Goal: Task Accomplishment & Management: Manage account settings

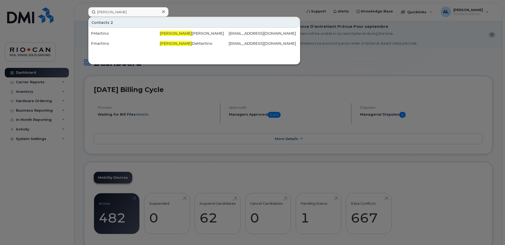
click at [246, 62] on div "Contacts 2 FMartino [PERSON_NAME] [EMAIL_ADDRESS][DOMAIN_NAME] Fmartino [PERSON…" at bounding box center [194, 41] width 212 height 48
drag, startPoint x: 116, startPoint y: 12, endPoint x: 90, endPoint y: 14, distance: 26.3
click at [90, 14] on input "flavia" at bounding box center [128, 12] width 80 height 10
drag, startPoint x: 118, startPoint y: 12, endPoint x: 115, endPoint y: 11, distance: 3.3
click at [118, 12] on input "flavia" at bounding box center [128, 12] width 80 height 10
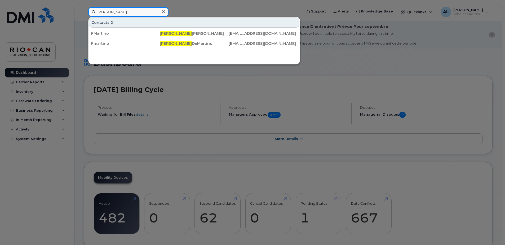
drag, startPoint x: 114, startPoint y: 11, endPoint x: 56, endPoint y: 14, distance: 57.9
click at [84, 14] on div "flavia Contacts 2 FMartino Flavia De Martino FDeMartino@riocan.com Fmartino Fla…" at bounding box center [193, 12] width 219 height 10
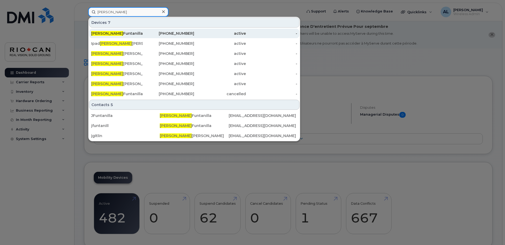
type input "jonathan"
click at [126, 36] on div "Jonathan Funtanilla" at bounding box center [117, 33] width 52 height 5
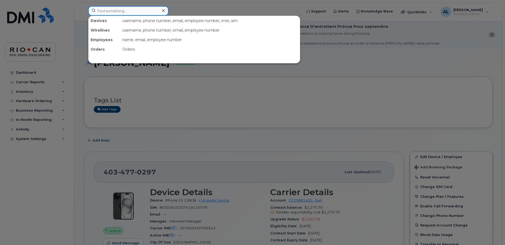
click at [130, 11] on input at bounding box center [128, 11] width 80 height 10
paste input "403 542 1353"
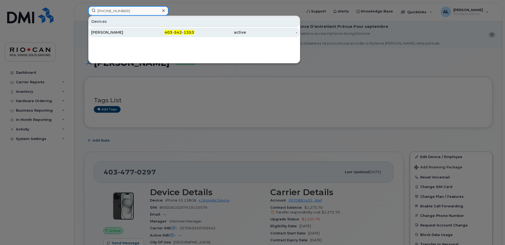
type input "403 542 1353"
click at [126, 32] on div "Shah Razi" at bounding box center [117, 32] width 52 height 5
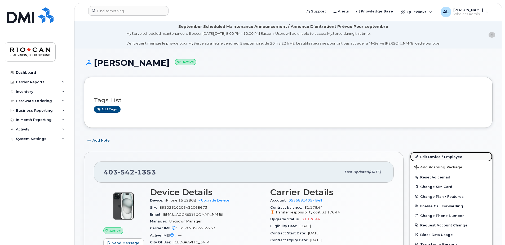
drag, startPoint x: 442, startPoint y: 158, endPoint x: 425, endPoint y: 158, distance: 17.8
click at [442, 158] on link "Edit Device / Employee" at bounding box center [452, 157] width 82 height 10
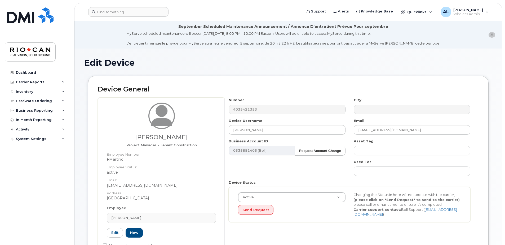
select select "162881"
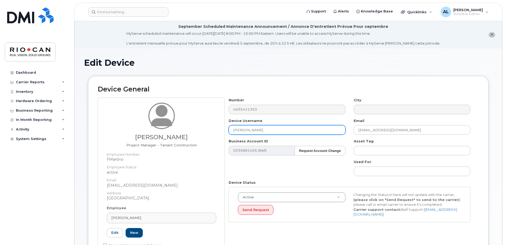
drag, startPoint x: 259, startPoint y: 127, endPoint x: 213, endPoint y: 128, distance: 45.9
click at [213, 128] on div "Flavia De Martino Project Manager - Tenant Construction Employee Number: FMarti…" at bounding box center [288, 178] width 381 height 160
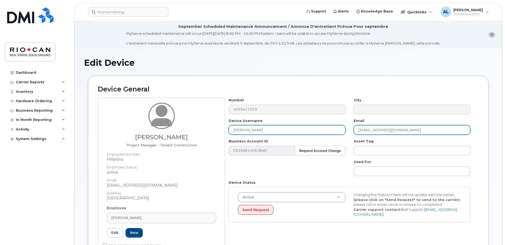
type input "[PERSON_NAME]"
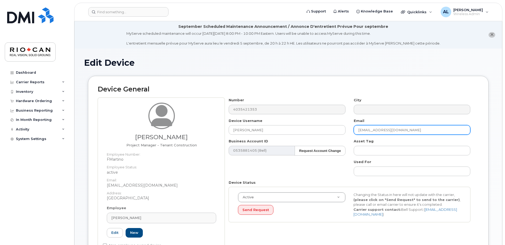
drag, startPoint x: 366, startPoint y: 131, endPoint x: 348, endPoint y: 130, distance: 18.6
click at [348, 130] on div "Number 4035421353 City Device Username Flavia DeMartino Email srazi@riocan.com …" at bounding box center [350, 162] width 250 height 129
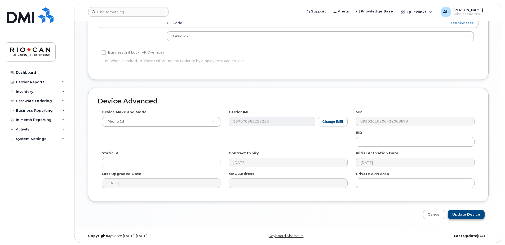
scroll to position [280, 0]
type input "[EMAIL_ADDRESS][DOMAIN_NAME]"
click at [471, 214] on input "Update Device" at bounding box center [466, 214] width 37 height 10
type input "Saving..."
